Goal: Browse casually

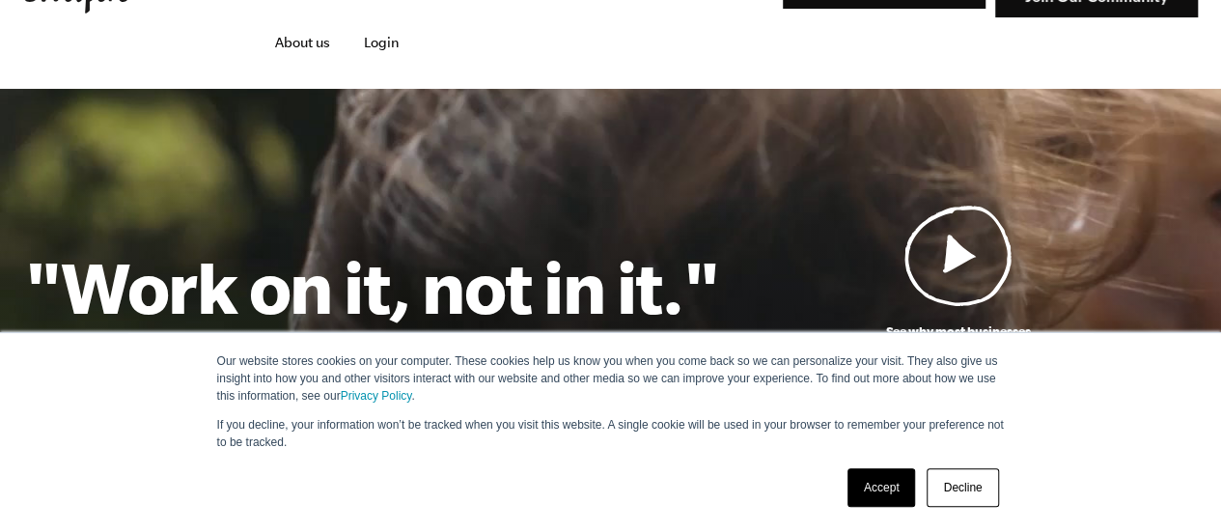
click at [882, 488] on link "Accept" at bounding box center [881, 487] width 69 height 39
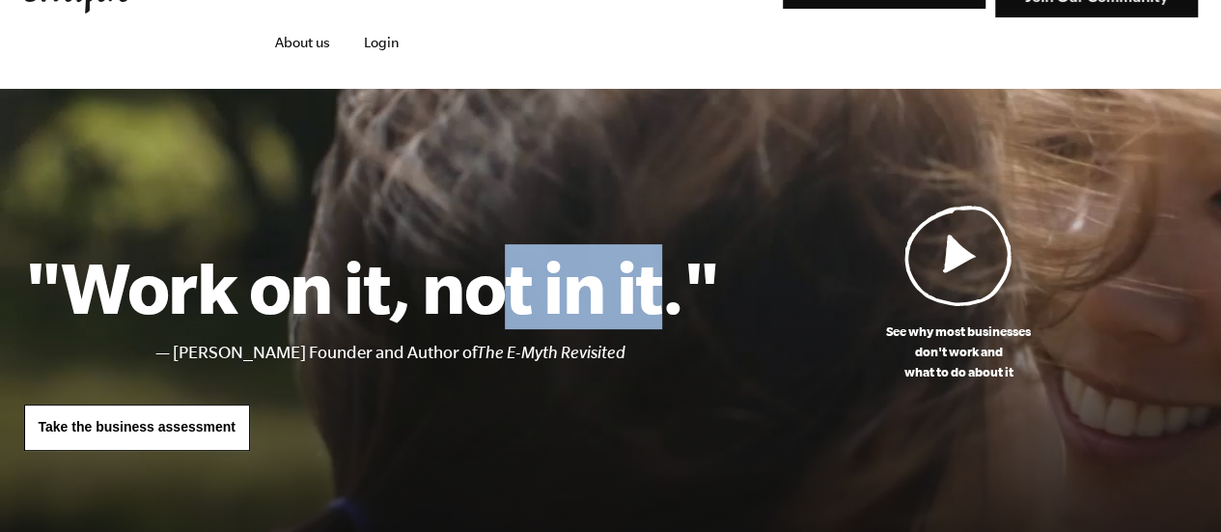
drag, startPoint x: 488, startPoint y: 304, endPoint x: 656, endPoint y: 319, distance: 168.6
click at [656, 319] on h1 ""Work on it, not in it."" at bounding box center [372, 286] width 696 height 85
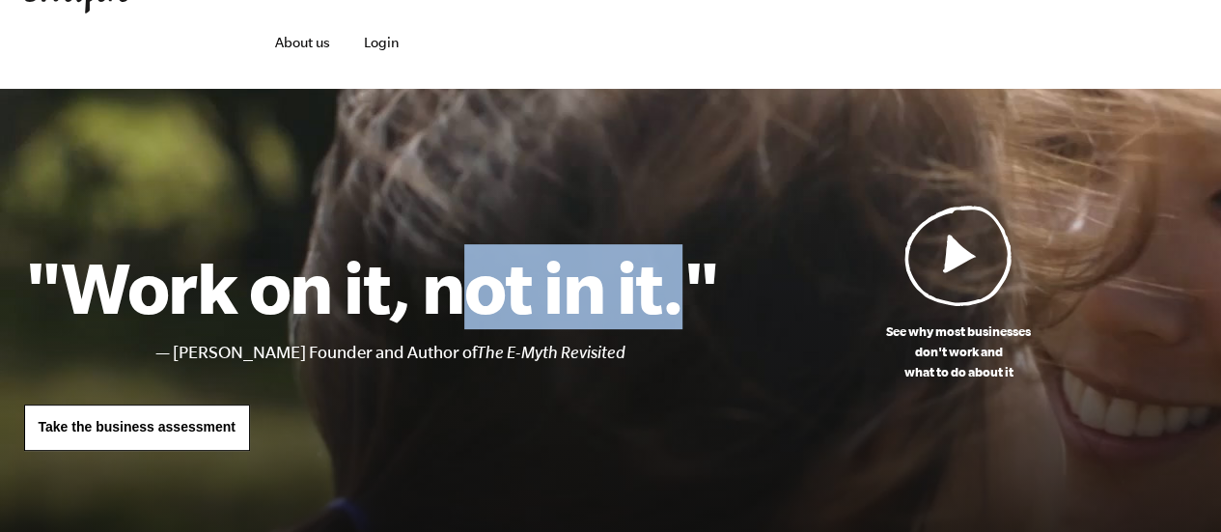
drag, startPoint x: 683, startPoint y: 300, endPoint x: 446, endPoint y: 314, distance: 237.8
click at [446, 314] on h1 ""Work on it, not in it."" at bounding box center [372, 286] width 696 height 85
drag, startPoint x: 446, startPoint y: 314, endPoint x: 643, endPoint y: 306, distance: 197.0
click at [643, 306] on h1 ""Work on it, not in it."" at bounding box center [372, 286] width 696 height 85
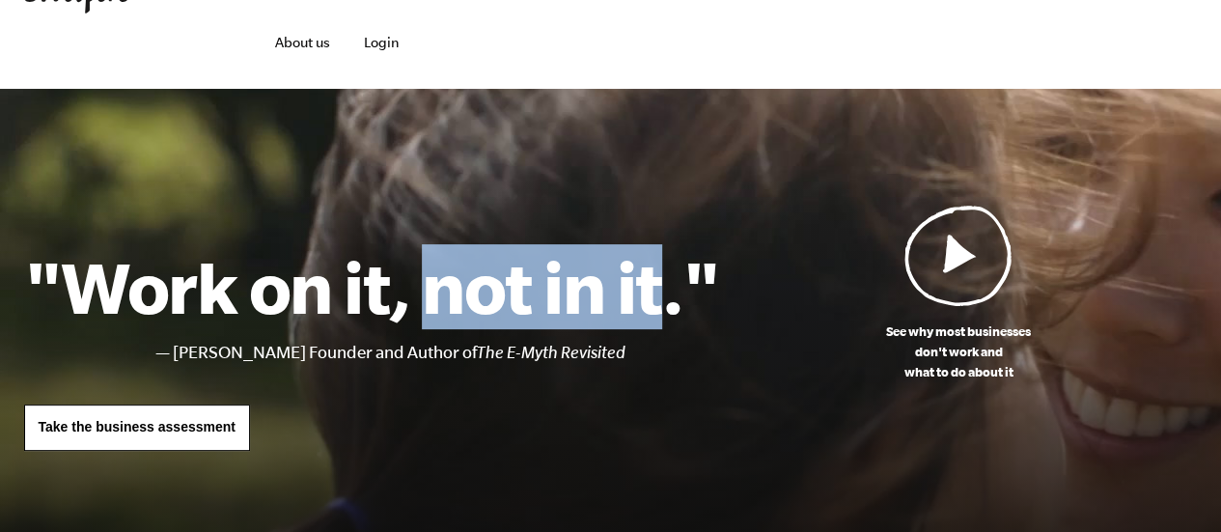
click at [643, 306] on h1 ""Work on it, not in it."" at bounding box center [372, 286] width 696 height 85
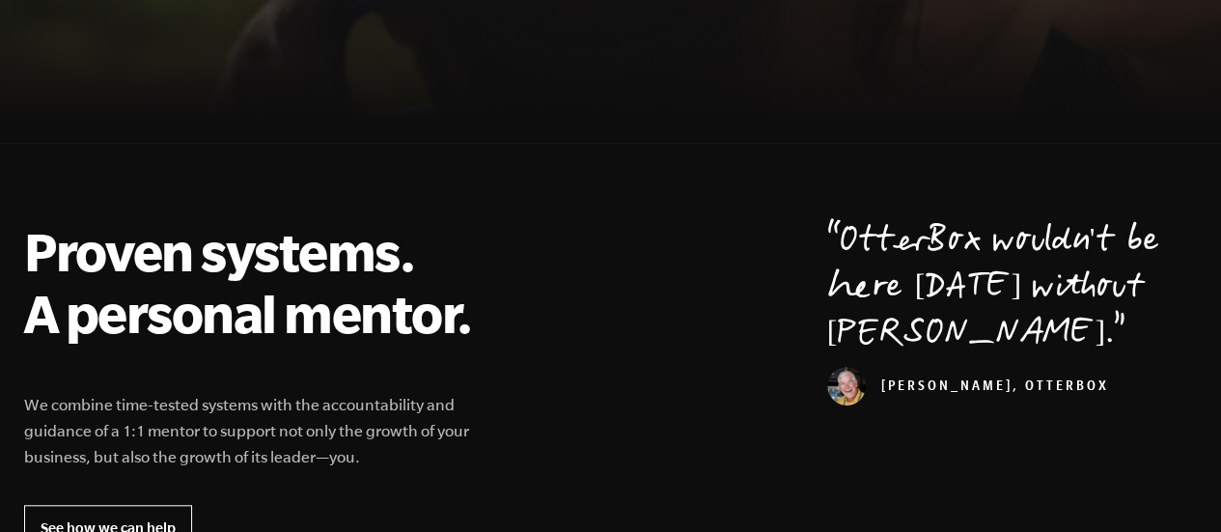
scroll to position [772, 0]
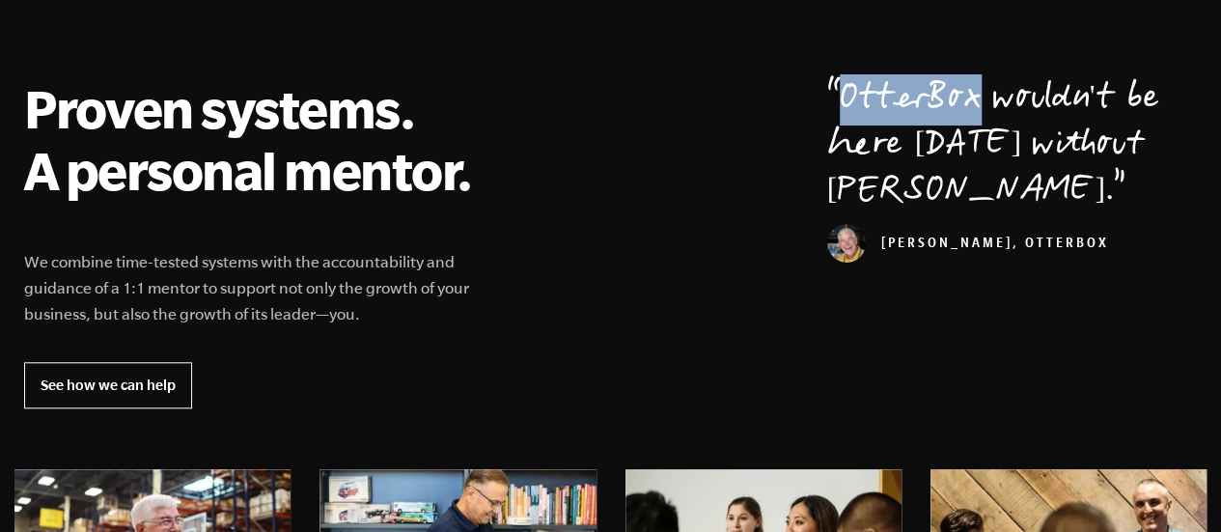
drag, startPoint x: 838, startPoint y: 117, endPoint x: 983, endPoint y: 113, distance: 145.8
click at [983, 113] on p "OtterBox wouldn't be here [DATE] without [PERSON_NAME]." at bounding box center [1012, 146] width 371 height 139
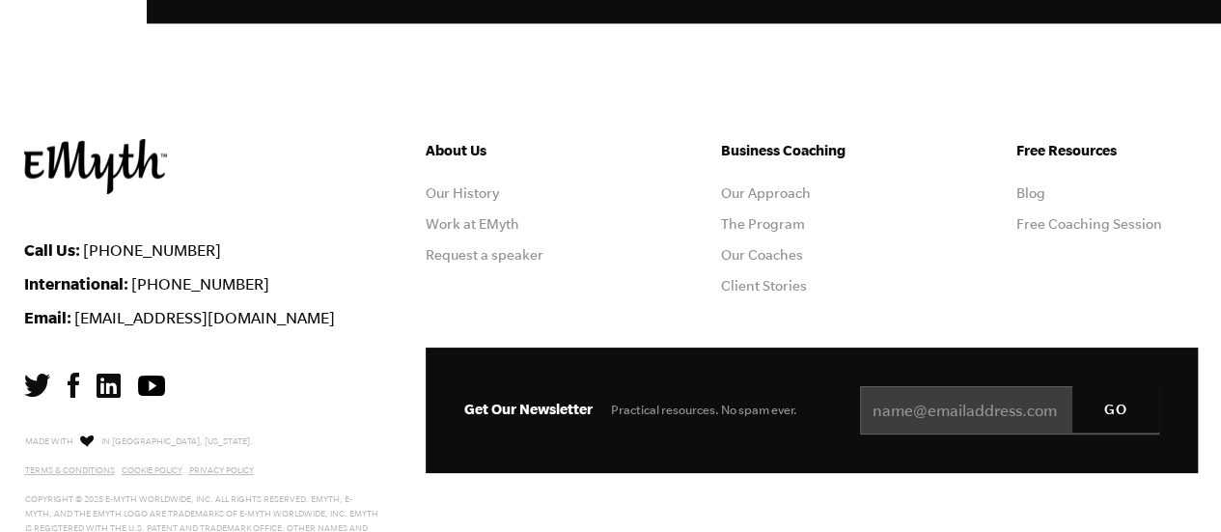
scroll to position [5478, 0]
